Goal: Task Accomplishment & Management: Manage account settings

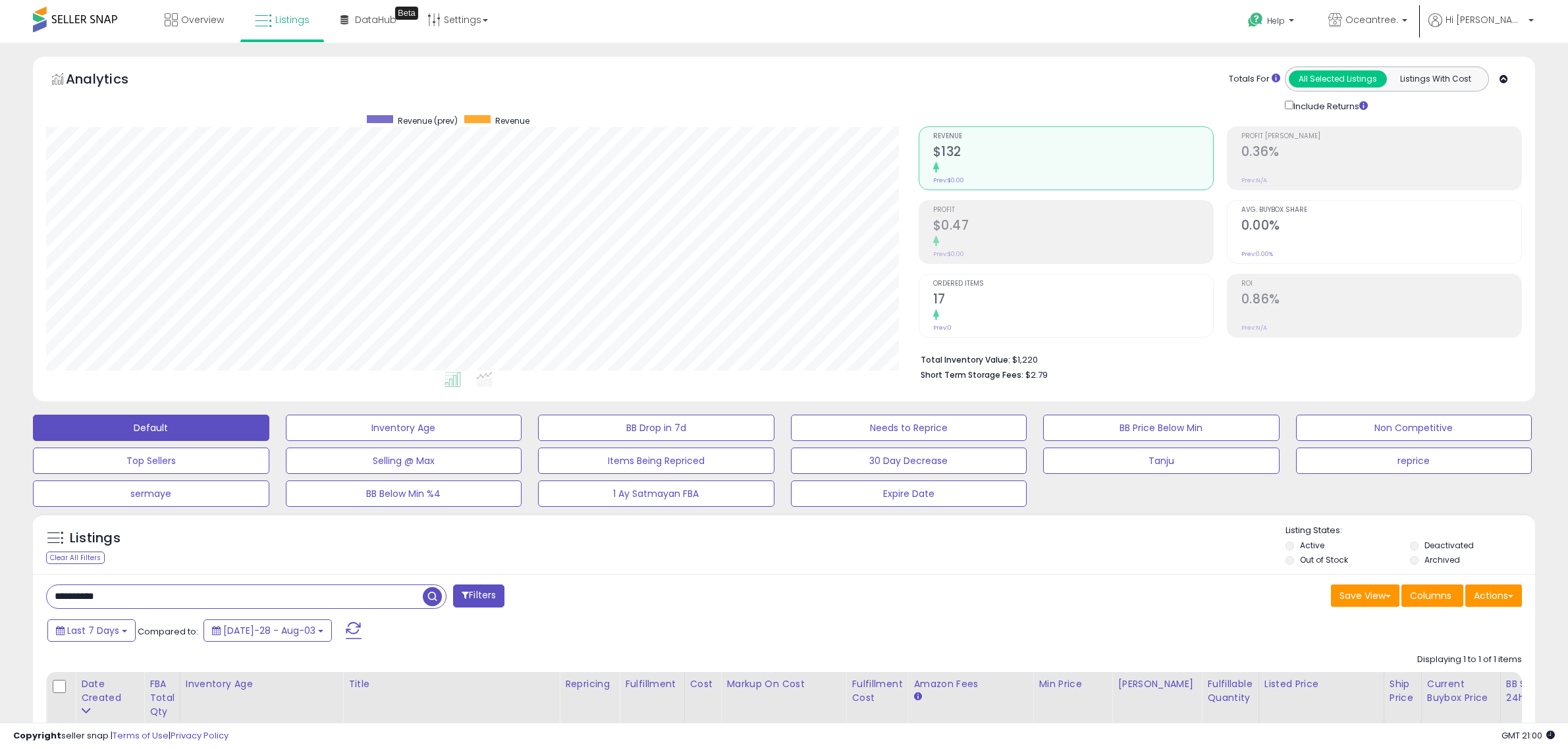
select select "**"
click at [434, 604] on span "button" at bounding box center [432, 596] width 19 height 19
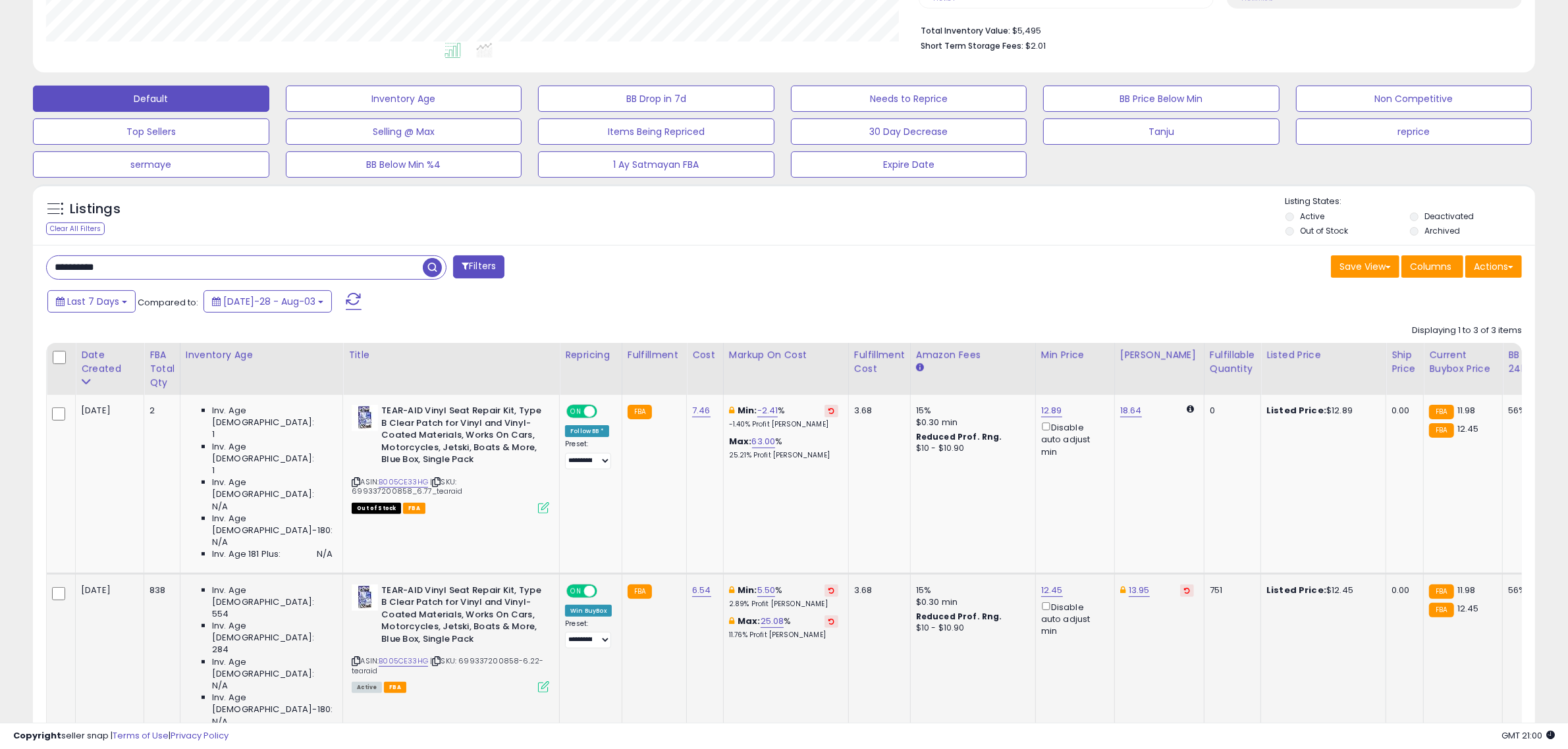
scroll to position [270, 873]
click at [758, 584] on link "5.50" at bounding box center [767, 590] width 18 height 13
drag, startPoint x: 738, startPoint y: 490, endPoint x: 583, endPoint y: 489, distance: 155.0
click at [583, 489] on tbody "[DATE] 2 Inv. Age [DEMOGRAPHIC_DATA]: 1 1 N/A N/A N/A" at bounding box center [1263, 664] width 2433 height 537
type input "*"
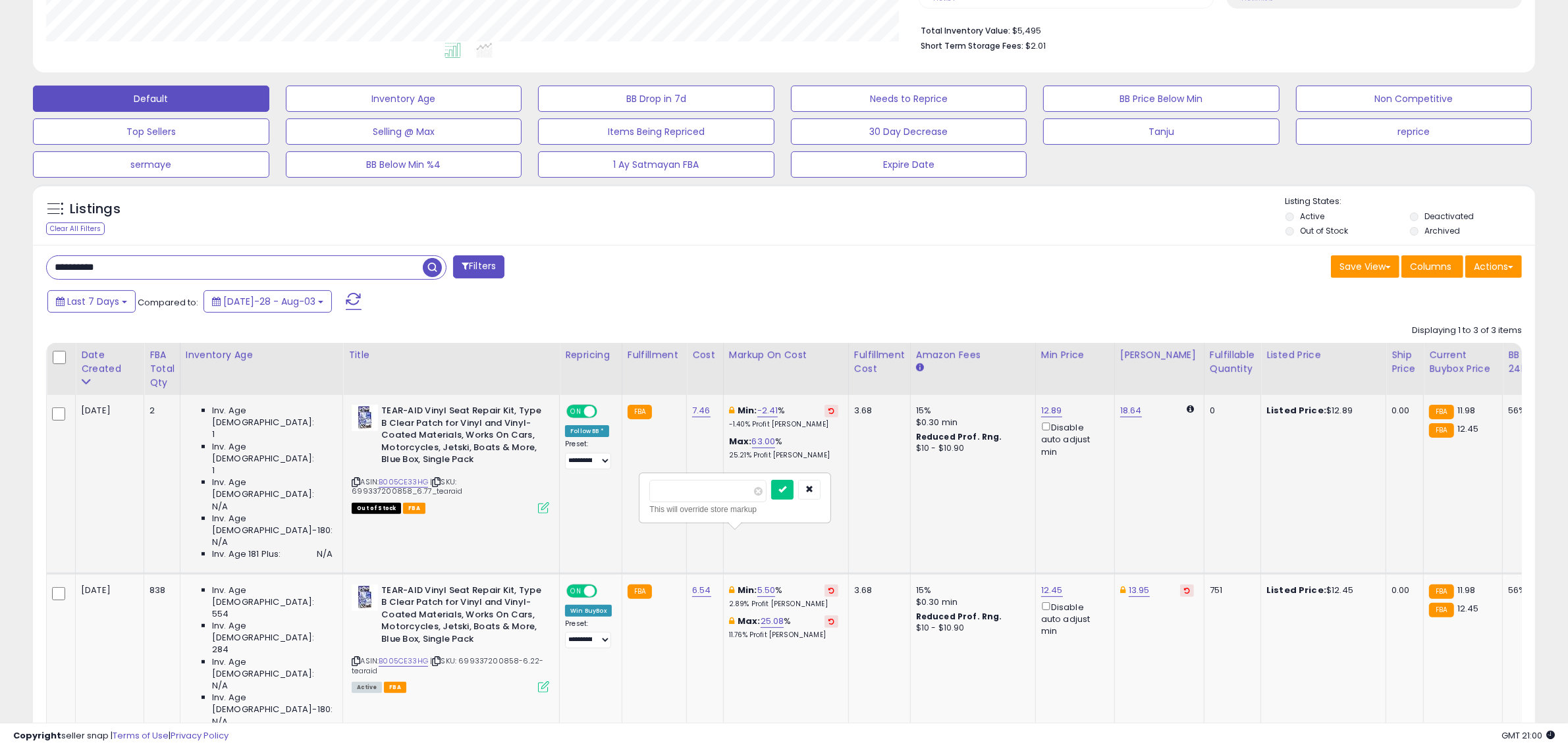
click button "submit" at bounding box center [782, 489] width 23 height 20
click at [692, 418] on link "6.54" at bounding box center [701, 410] width 18 height 13
drag, startPoint x: 633, startPoint y: 507, endPoint x: 540, endPoint y: 495, distance: 93.8
click at [540, 495] on tbody "[DATE] 2 Inv. Age [DEMOGRAPHIC_DATA]: 1 1 N/A N/A N/A" at bounding box center [1263, 664] width 2433 height 537
click at [754, 499] on button "button" at bounding box center [744, 503] width 23 height 20
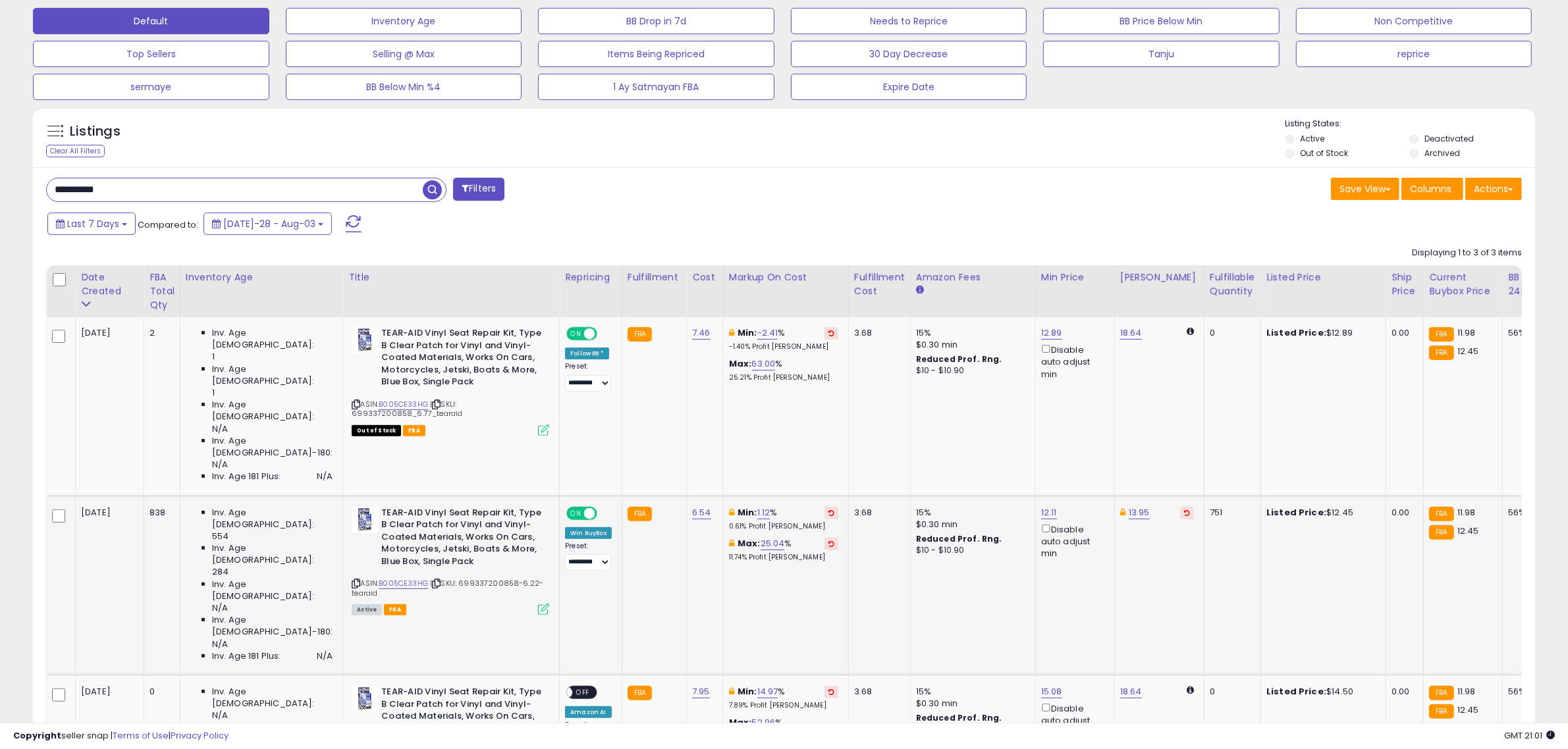
scroll to position [412, 0]
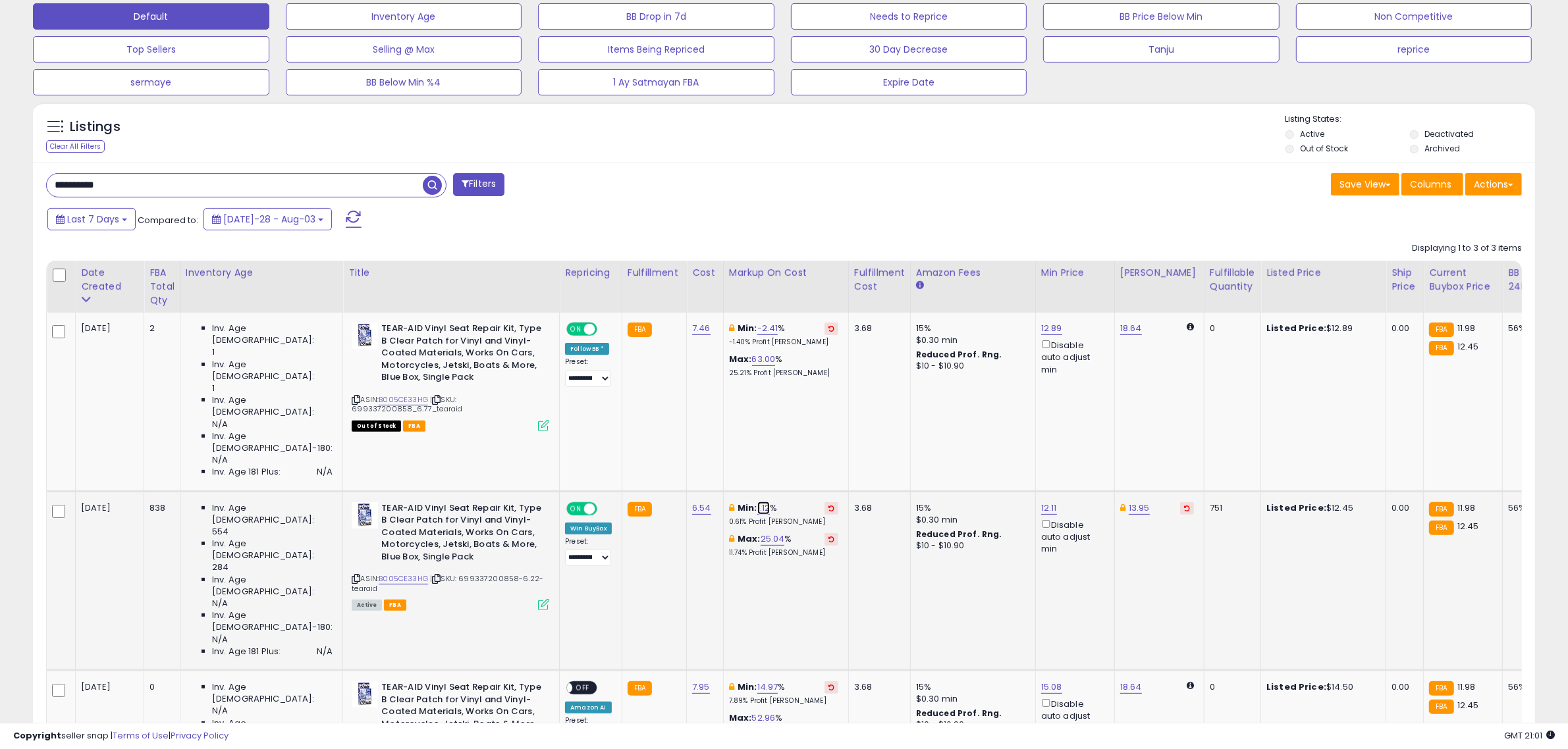
click at [758, 502] on link "1.12" at bounding box center [764, 508] width 13 height 13
type input "*"
click button "submit" at bounding box center [779, 408] width 23 height 20
